Goal: Share content: Share content

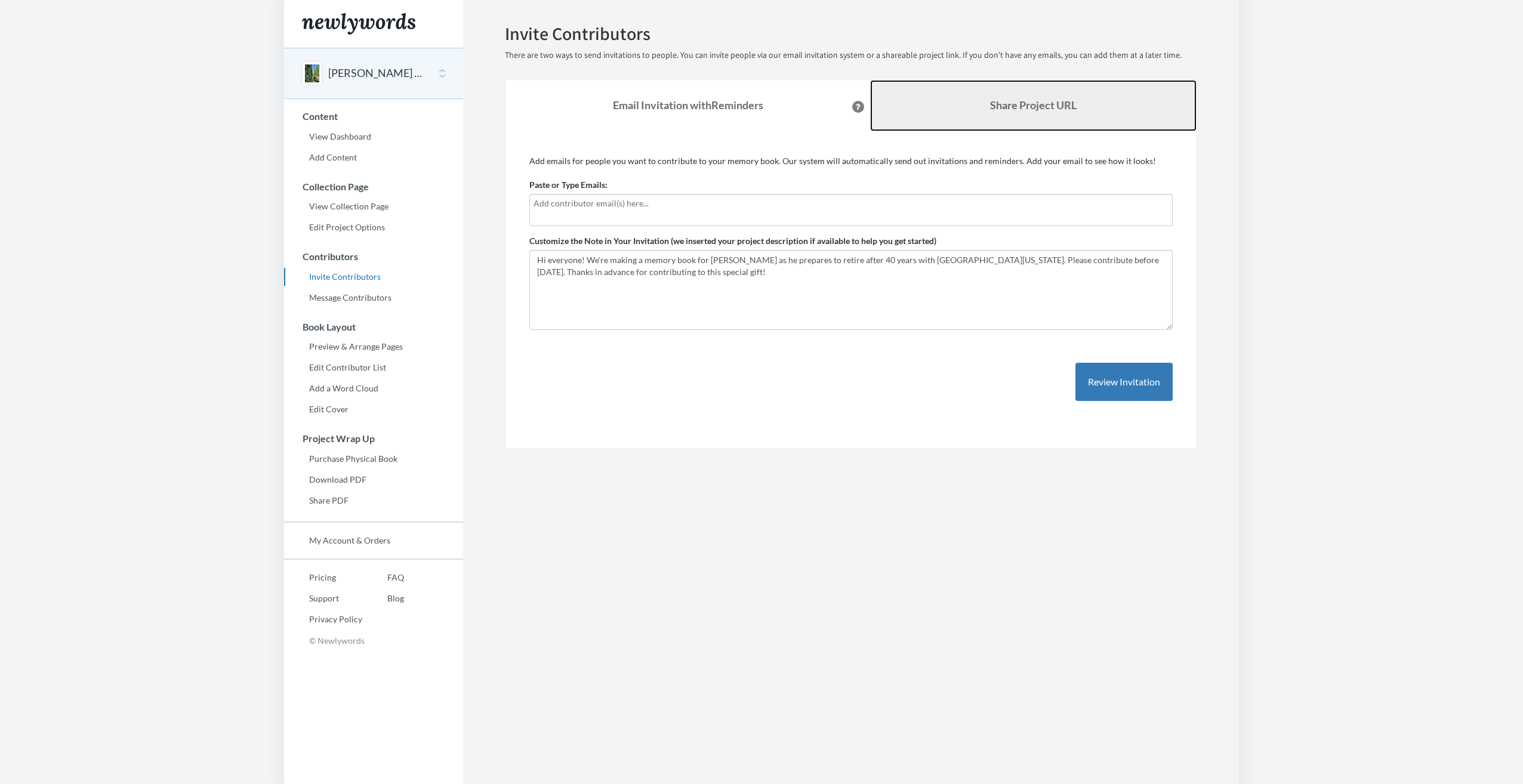
click at [1002, 86] on link "Share Project URL" at bounding box center [1034, 106] width 326 height 52
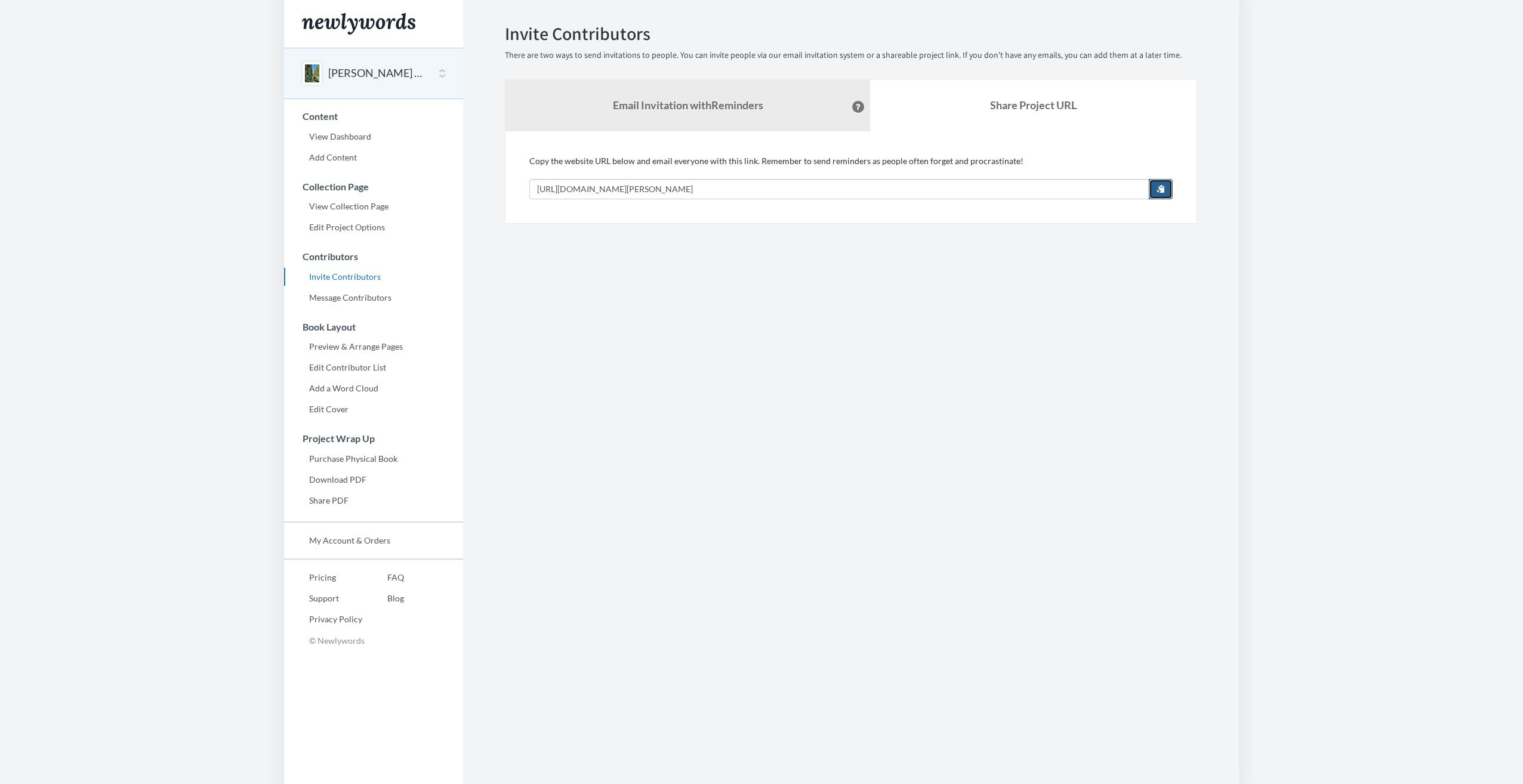
click at [1161, 190] on span "button" at bounding box center [1161, 188] width 8 height 8
click at [885, 284] on section "Emails have been sent! Invite Contributors There are two ways to send invitatio…" at bounding box center [851, 392] width 776 height 784
click at [806, 187] on input "[URL][DOMAIN_NAME][PERSON_NAME]" at bounding box center [840, 190] width 620 height 20
click at [772, 188] on input "[URL][DOMAIN_NAME][PERSON_NAME]" at bounding box center [840, 190] width 620 height 20
drag, startPoint x: 698, startPoint y: 186, endPoint x: 827, endPoint y: 189, distance: 129.0
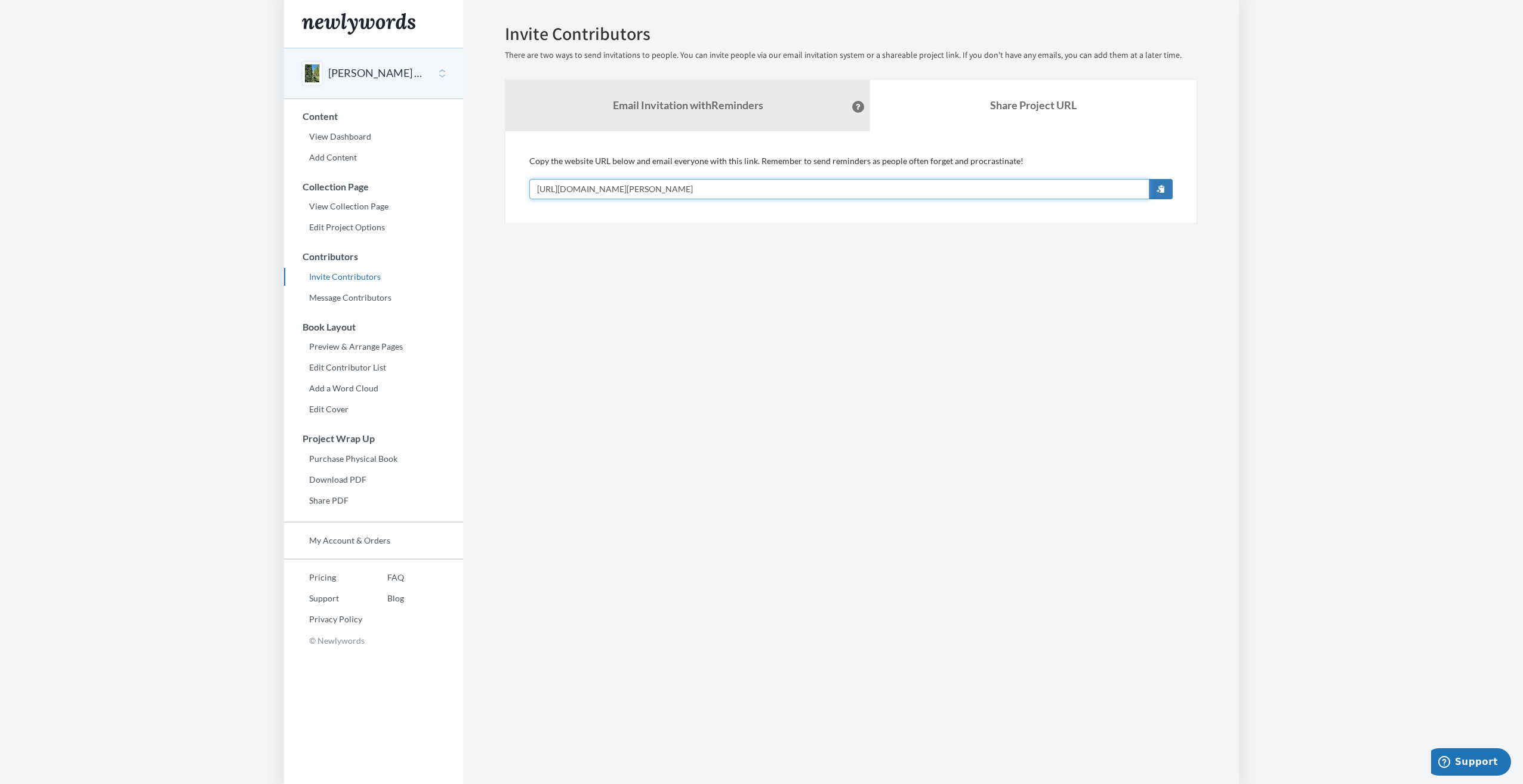
click at [827, 189] on input "[URL][DOMAIN_NAME][PERSON_NAME]" at bounding box center [840, 190] width 620 height 20
click at [827, 188] on input "[URL][DOMAIN_NAME][PERSON_NAME]" at bounding box center [840, 190] width 620 height 20
click at [805, 187] on input "[URL][DOMAIN_NAME][PERSON_NAME]" at bounding box center [840, 190] width 620 height 20
type input "[URL][DOMAIN_NAME][PERSON_NAME]"
click at [1084, 240] on section "Emails have been sent! Invite Contributors There are two ways to send invitatio…" at bounding box center [851, 392] width 776 height 784
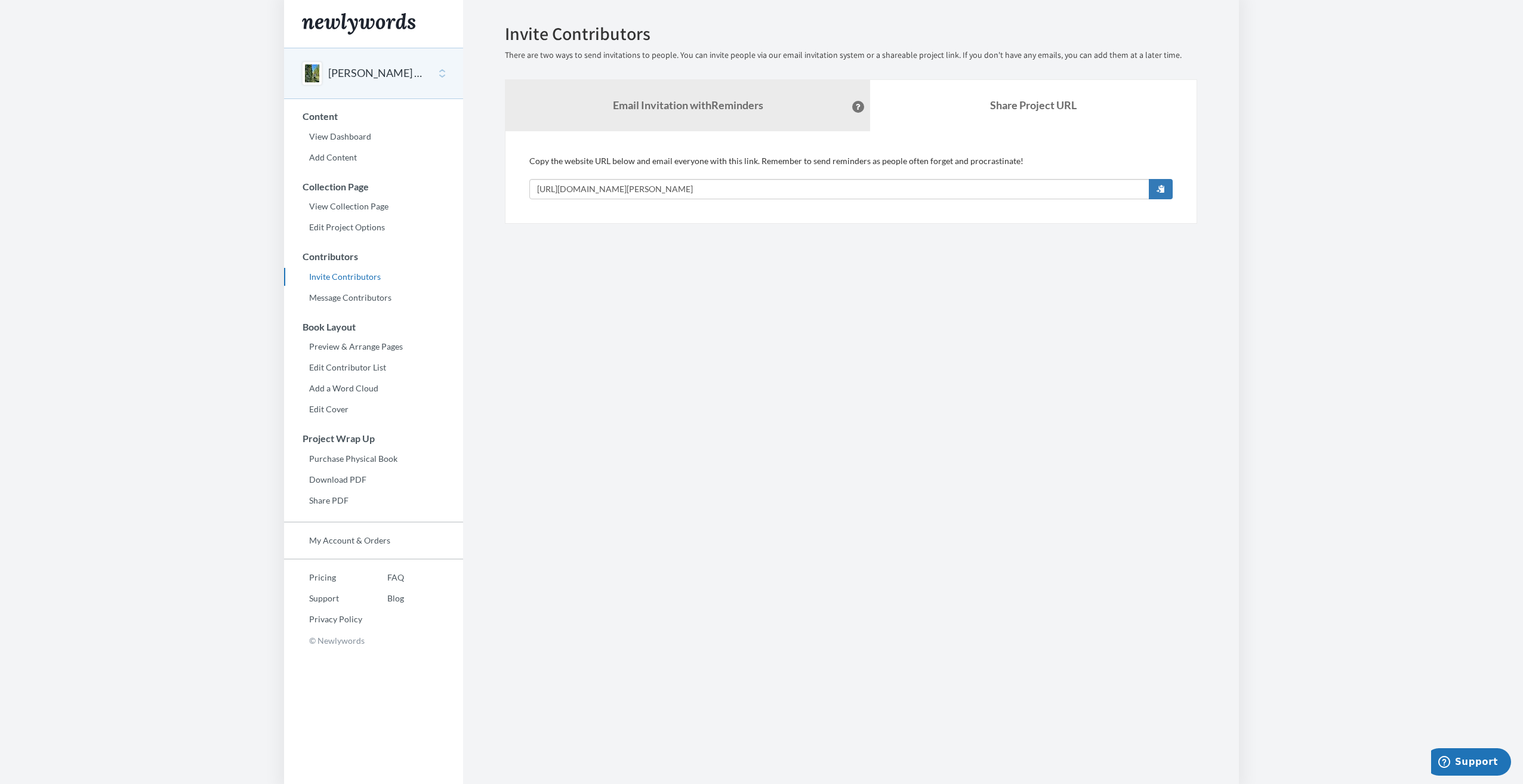
click at [769, 241] on section "Emails have been sent! Invite Contributors There are two ways to send invitatio…" at bounding box center [851, 392] width 776 height 784
click at [341, 139] on link "View Dashboard" at bounding box center [374, 137] width 179 height 18
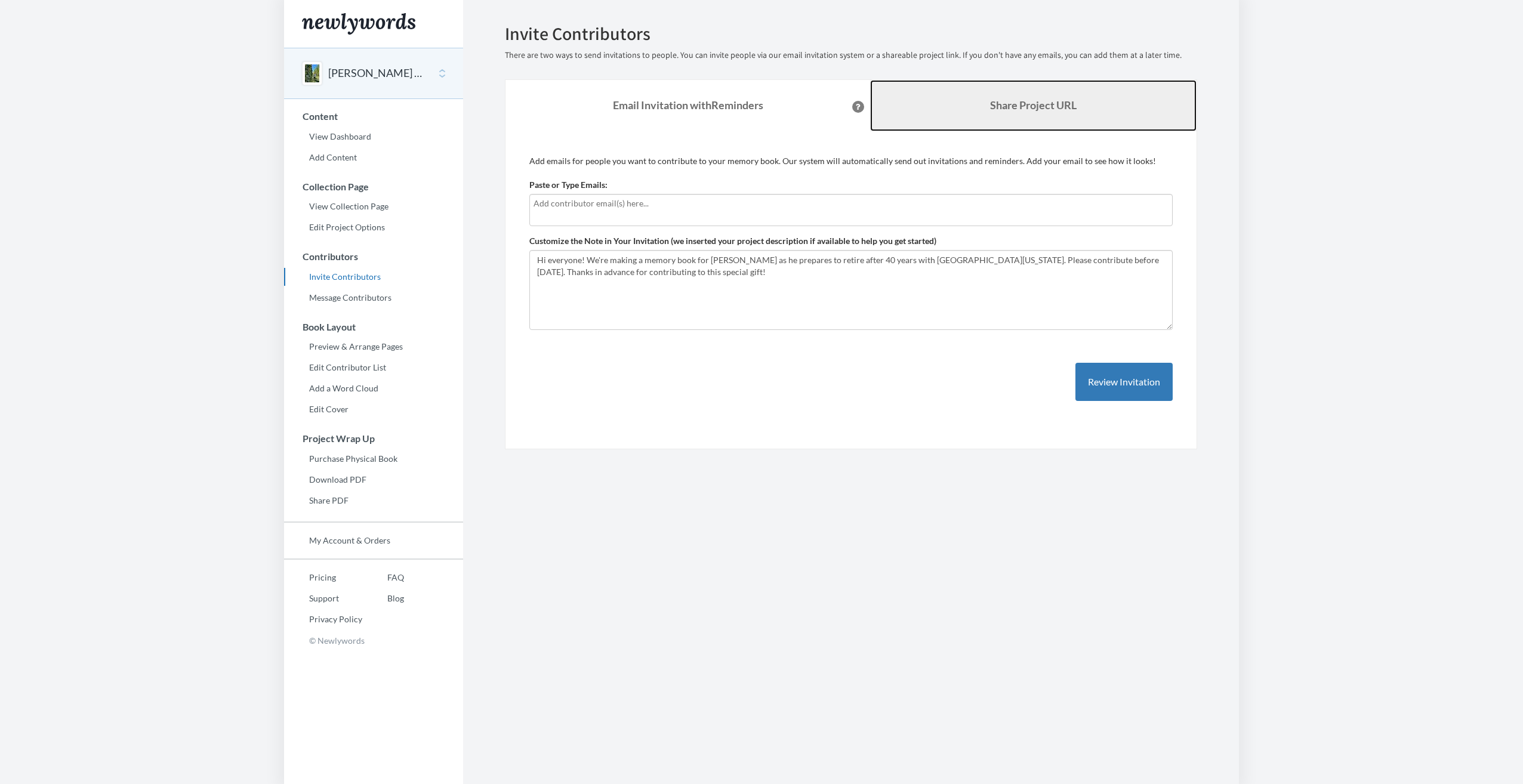
click at [1055, 110] on b "Share Project URL" at bounding box center [1034, 105] width 86 height 13
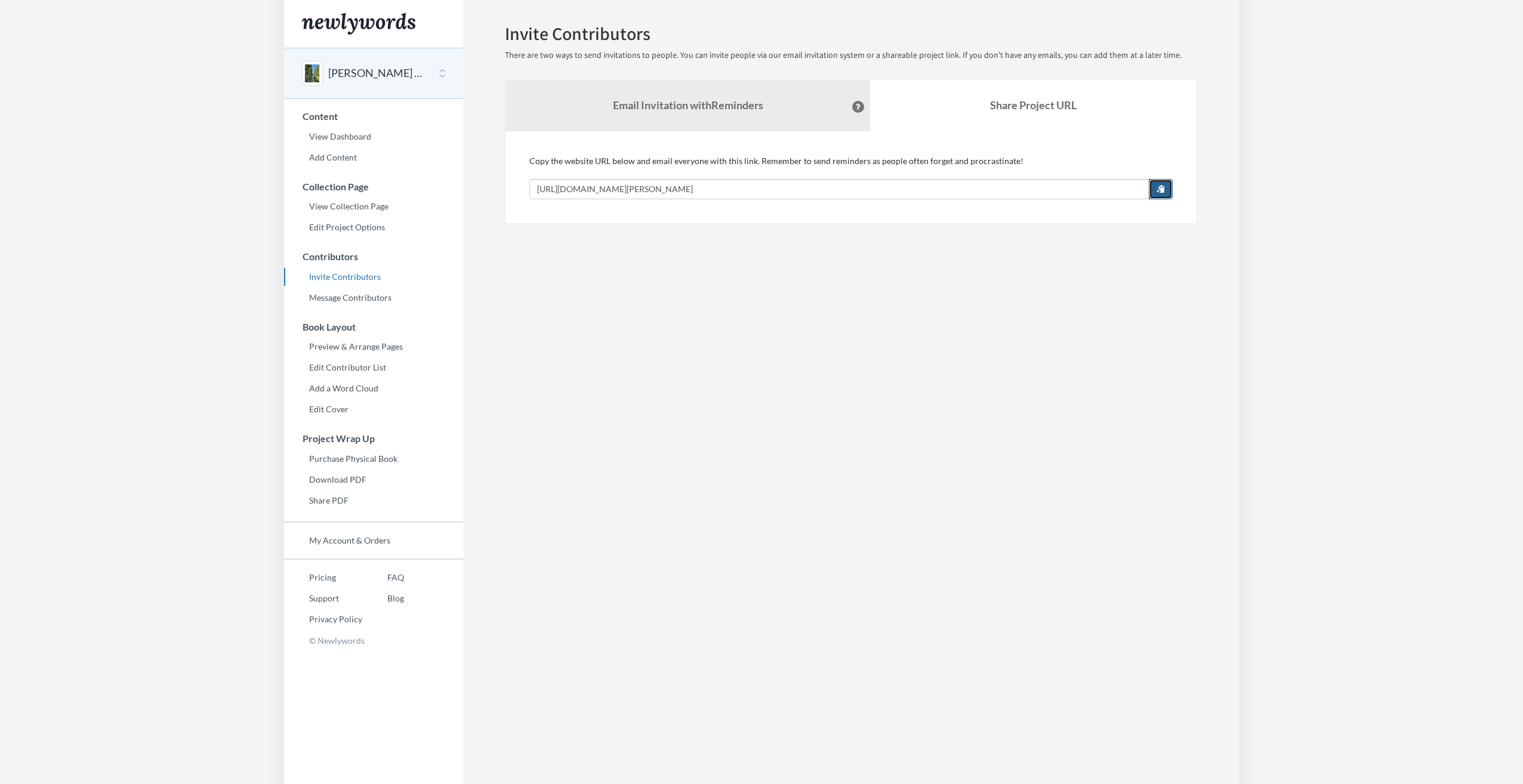
click at [1159, 186] on span "button" at bounding box center [1161, 188] width 8 height 8
